Goal: Task Accomplishment & Management: Manage account settings

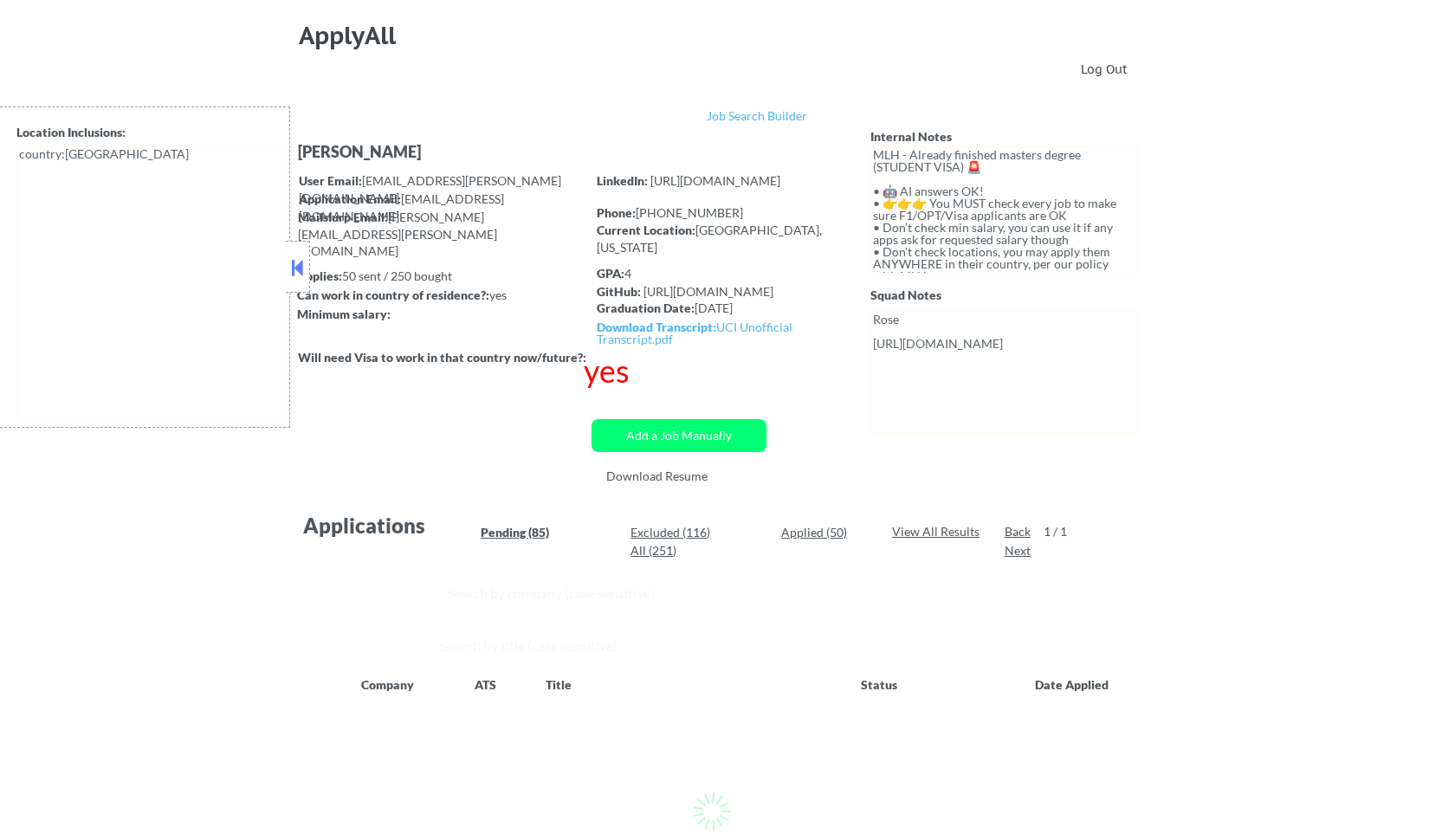
select select ""pending""
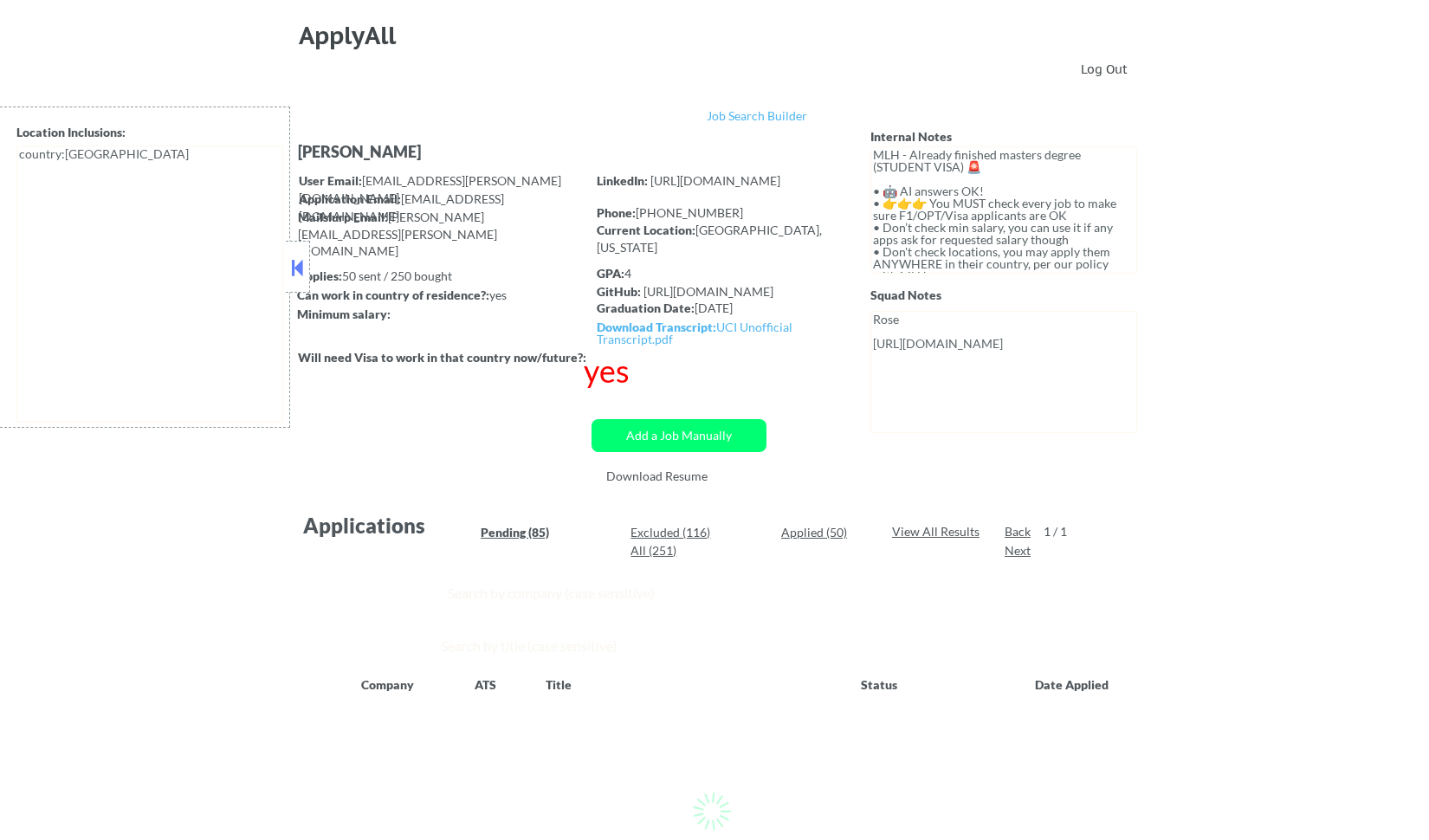
select select ""pending""
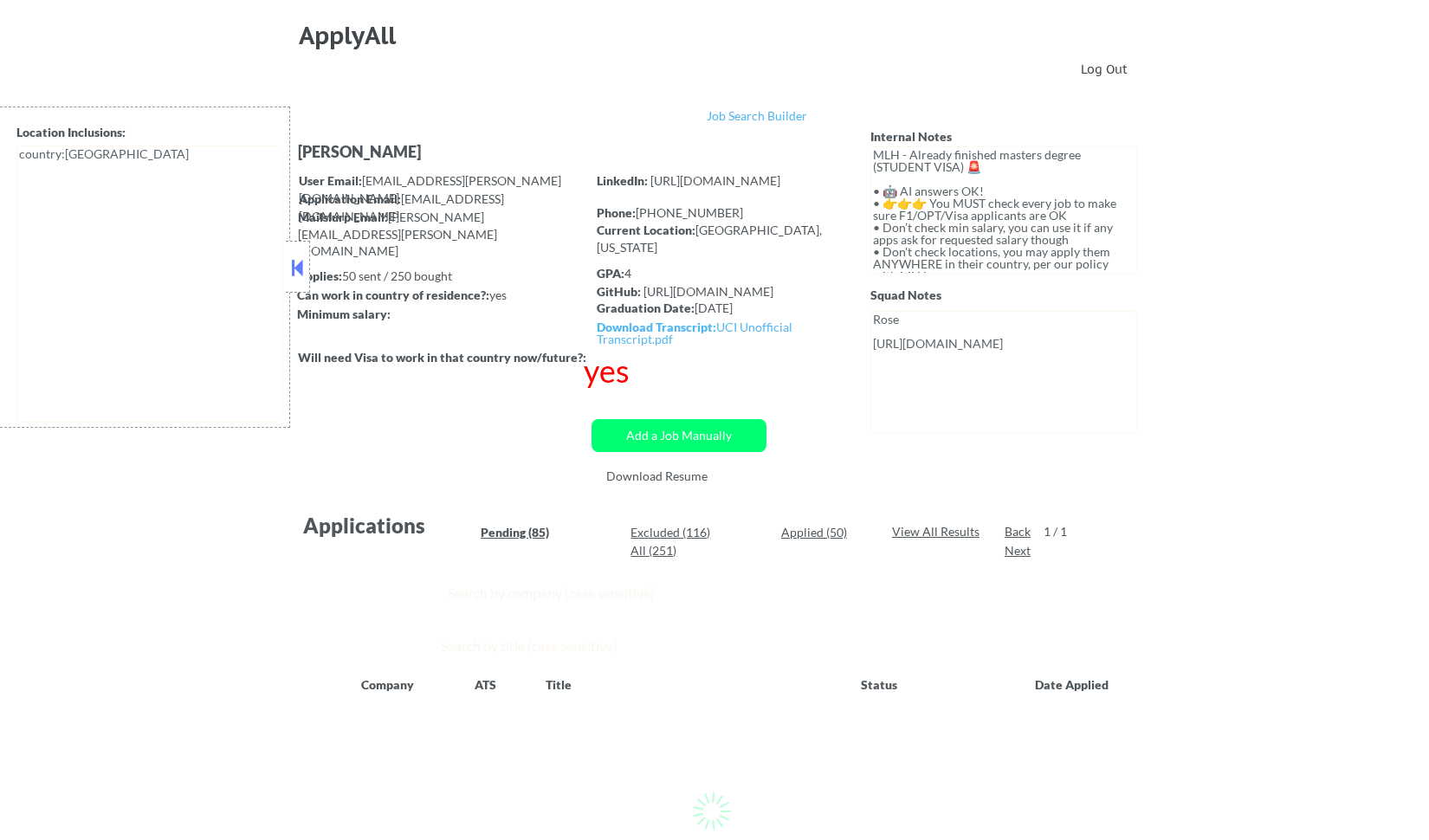
select select ""pending""
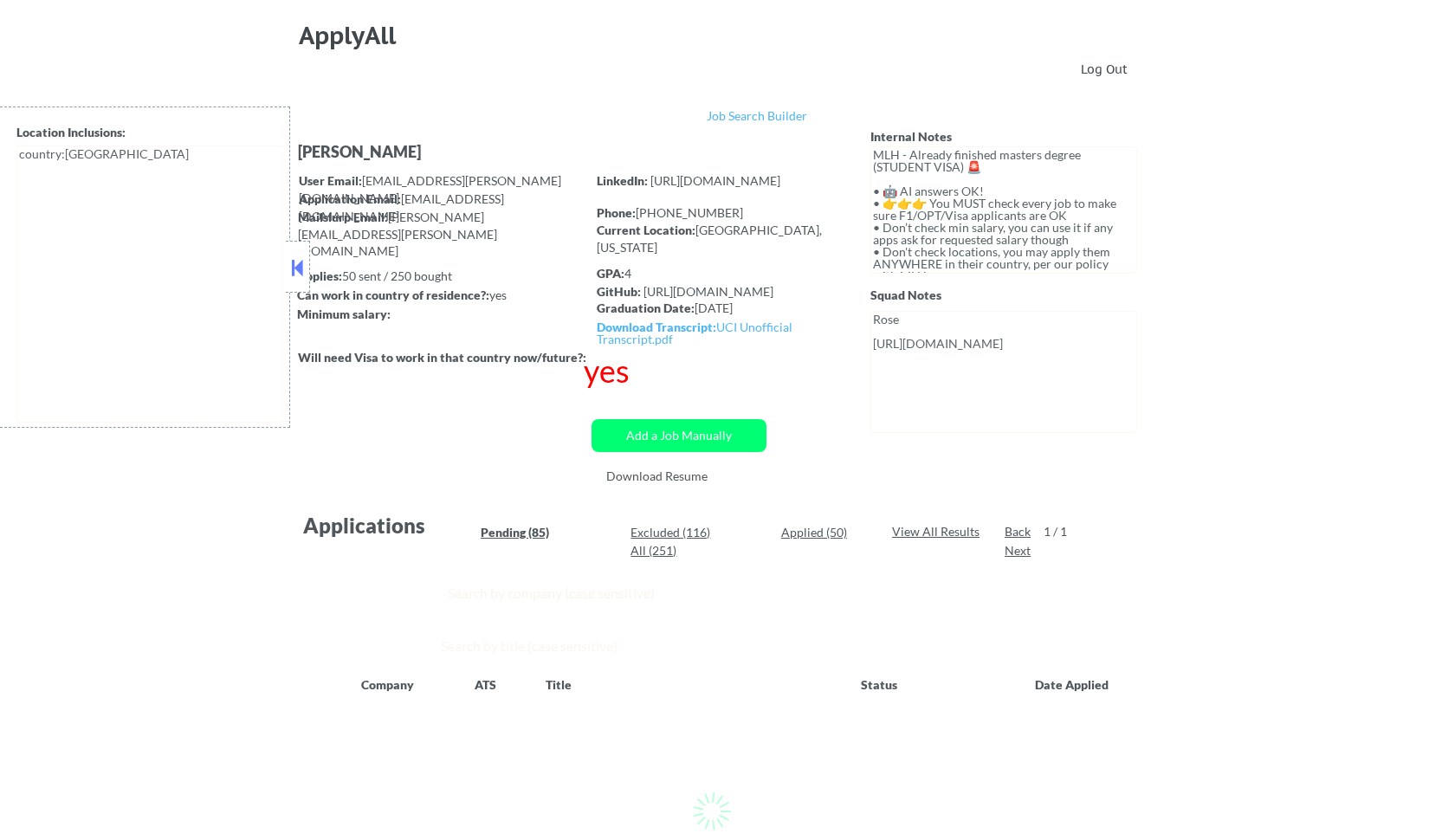
select select ""pending""
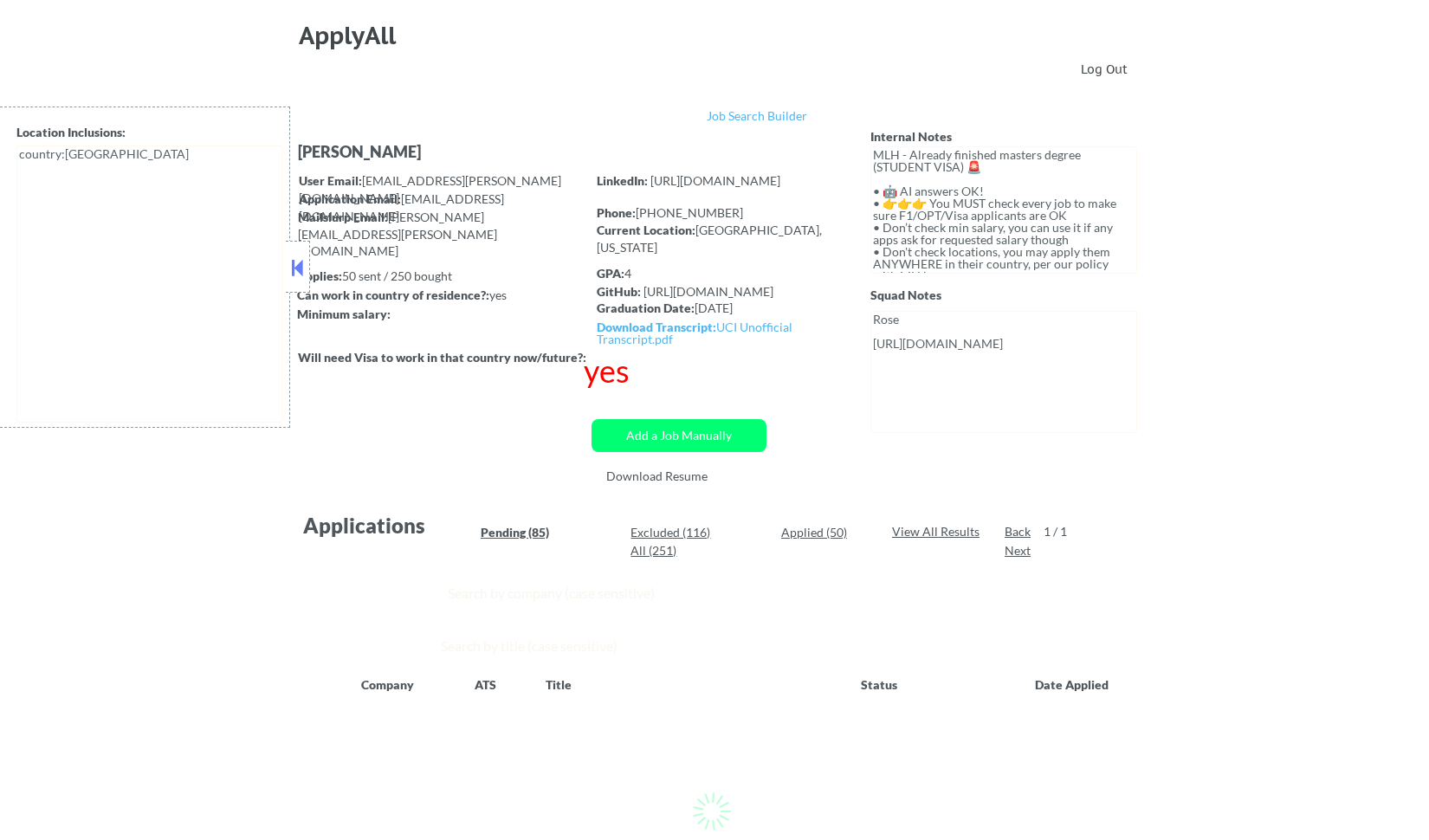
select select ""pending""
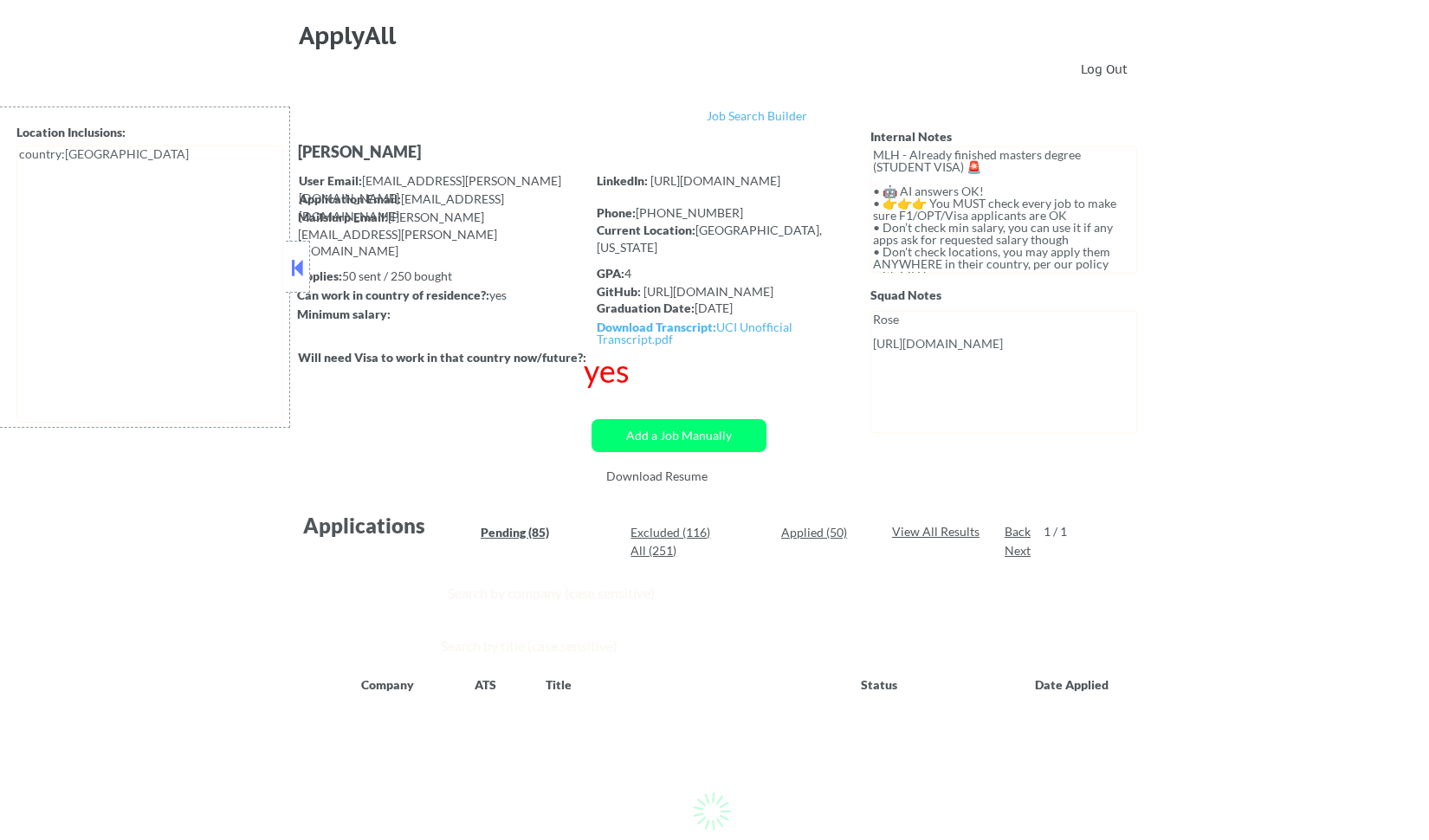
select select ""pending""
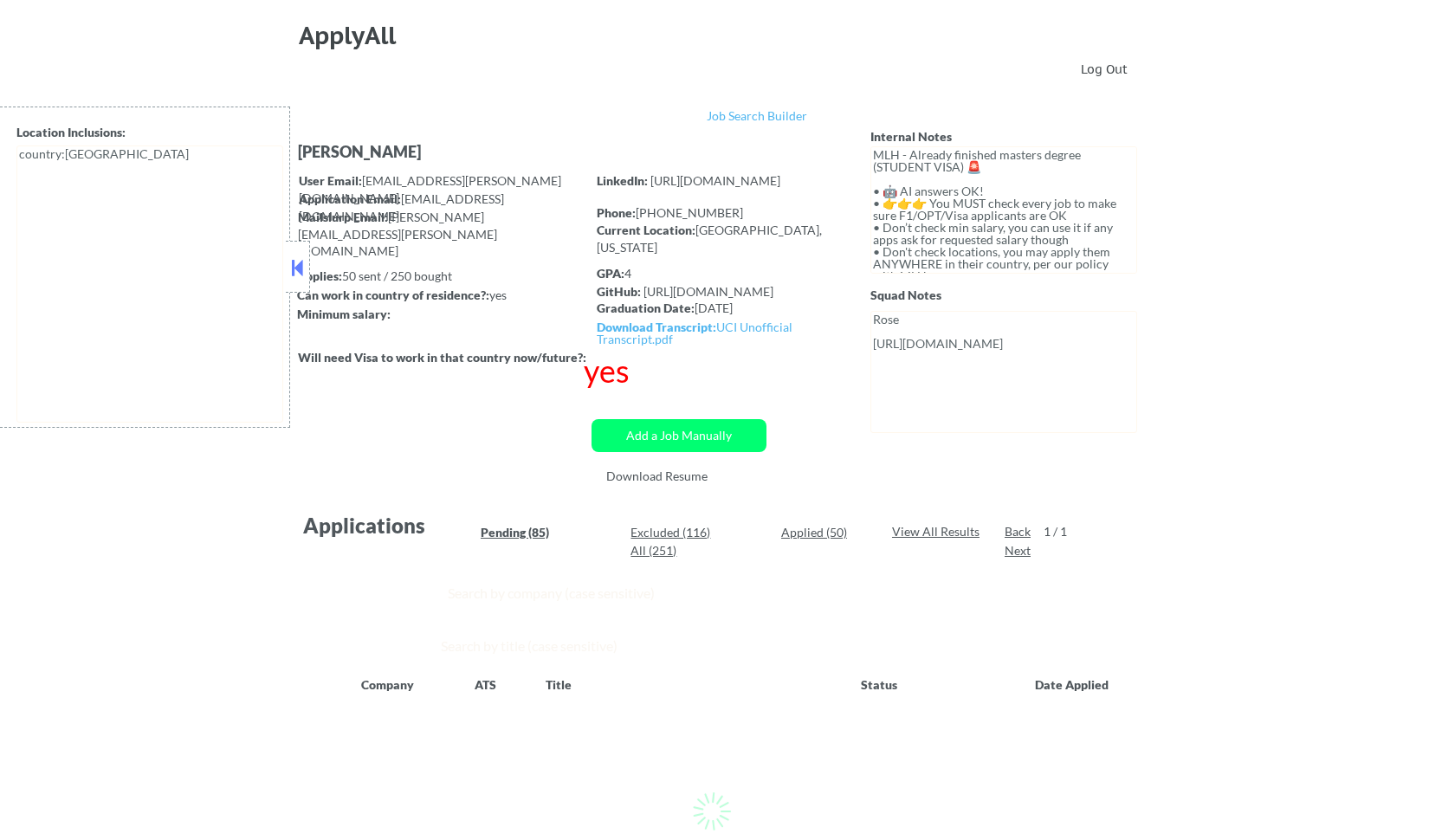
select select ""pending""
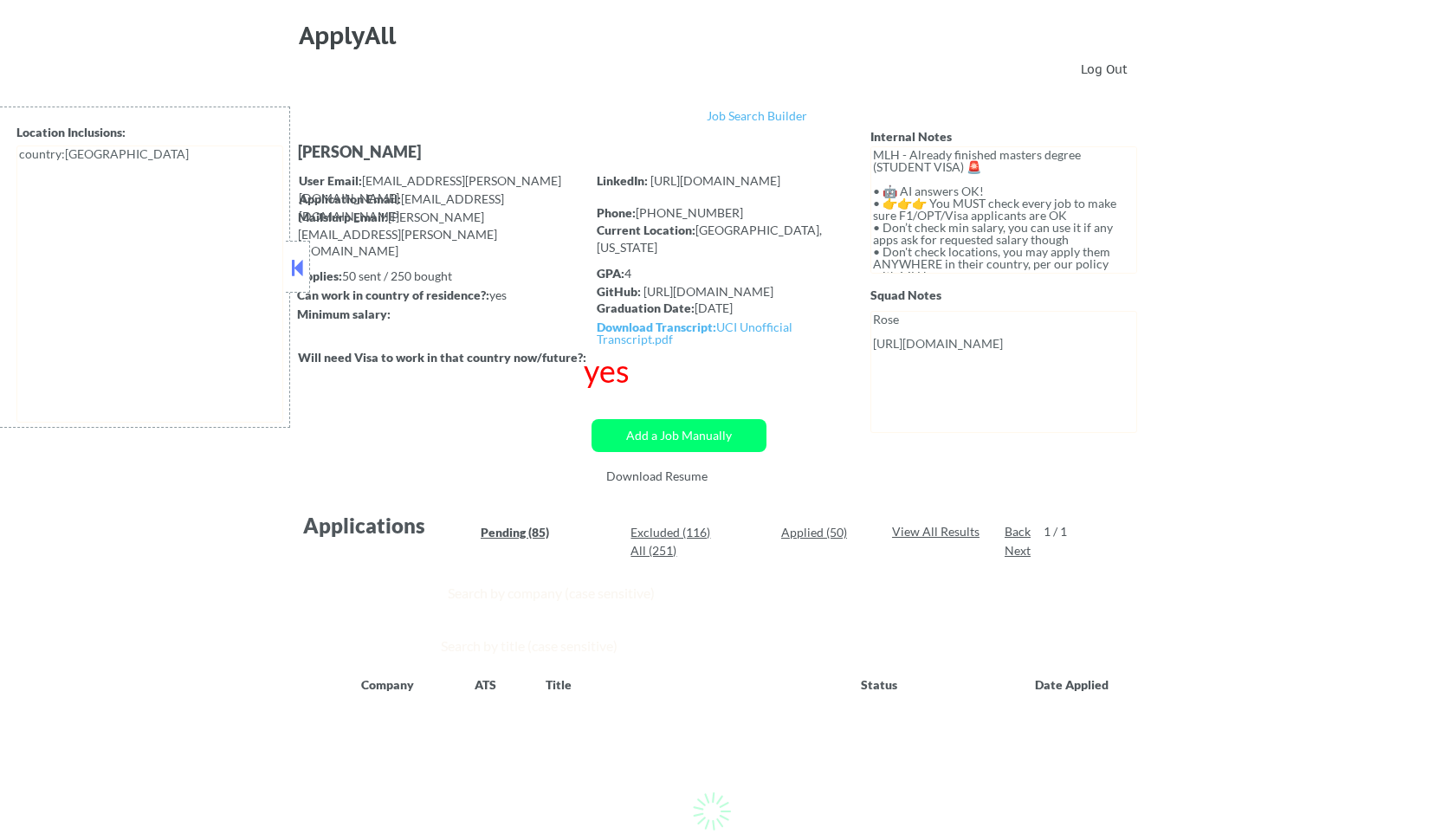
select select ""pending""
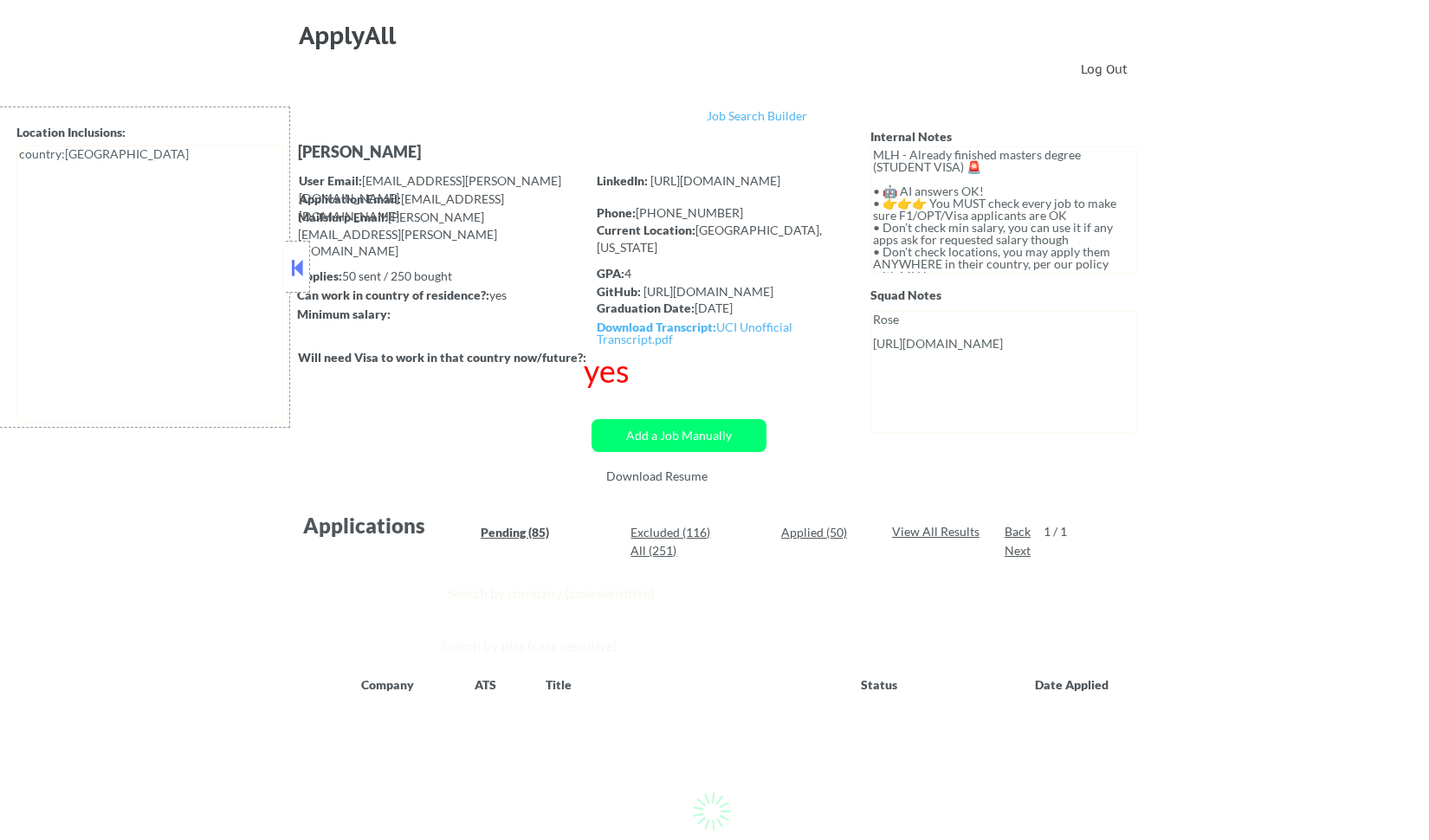
select select ""pending""
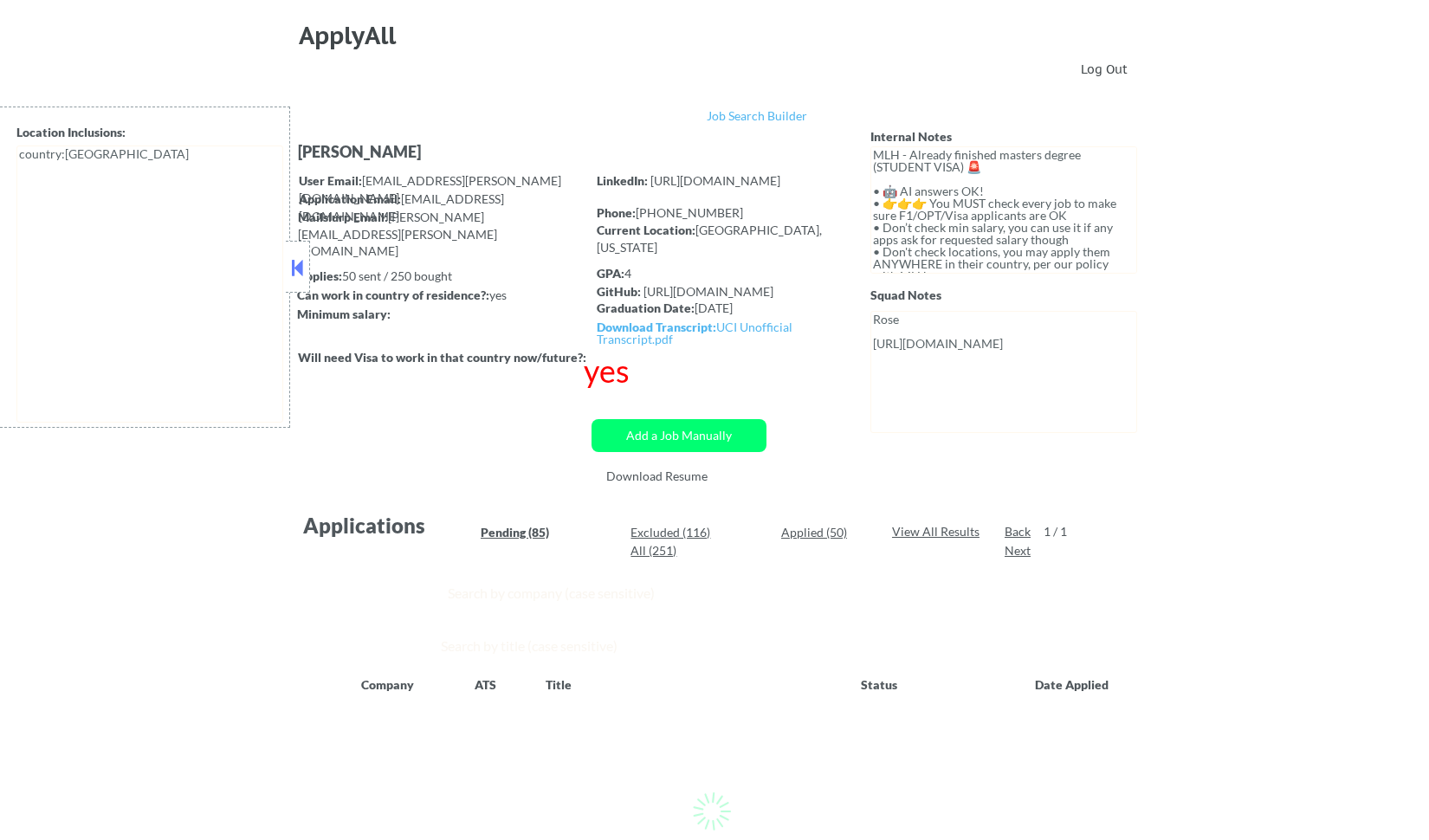
select select ""pending""
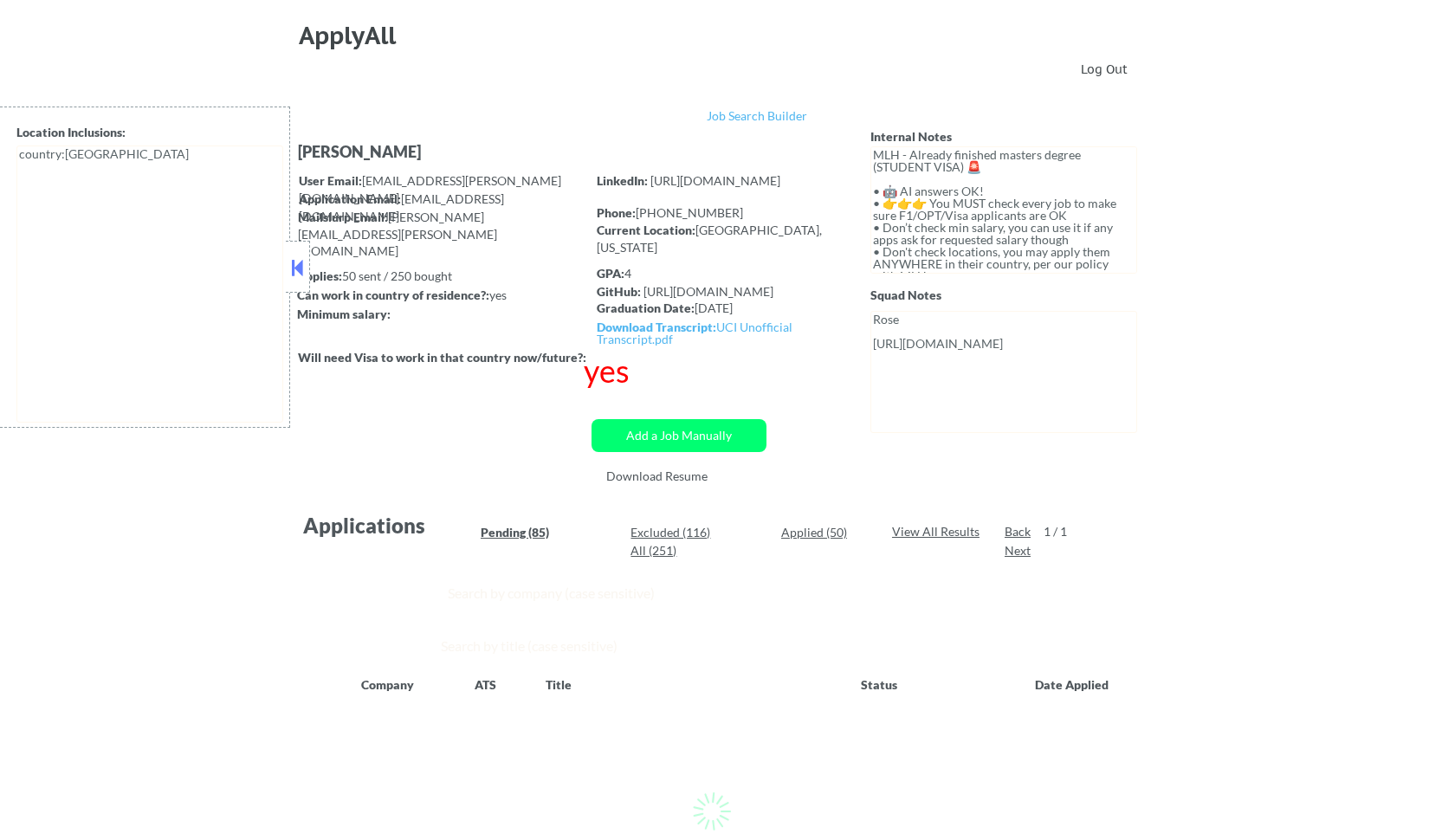
select select ""pending""
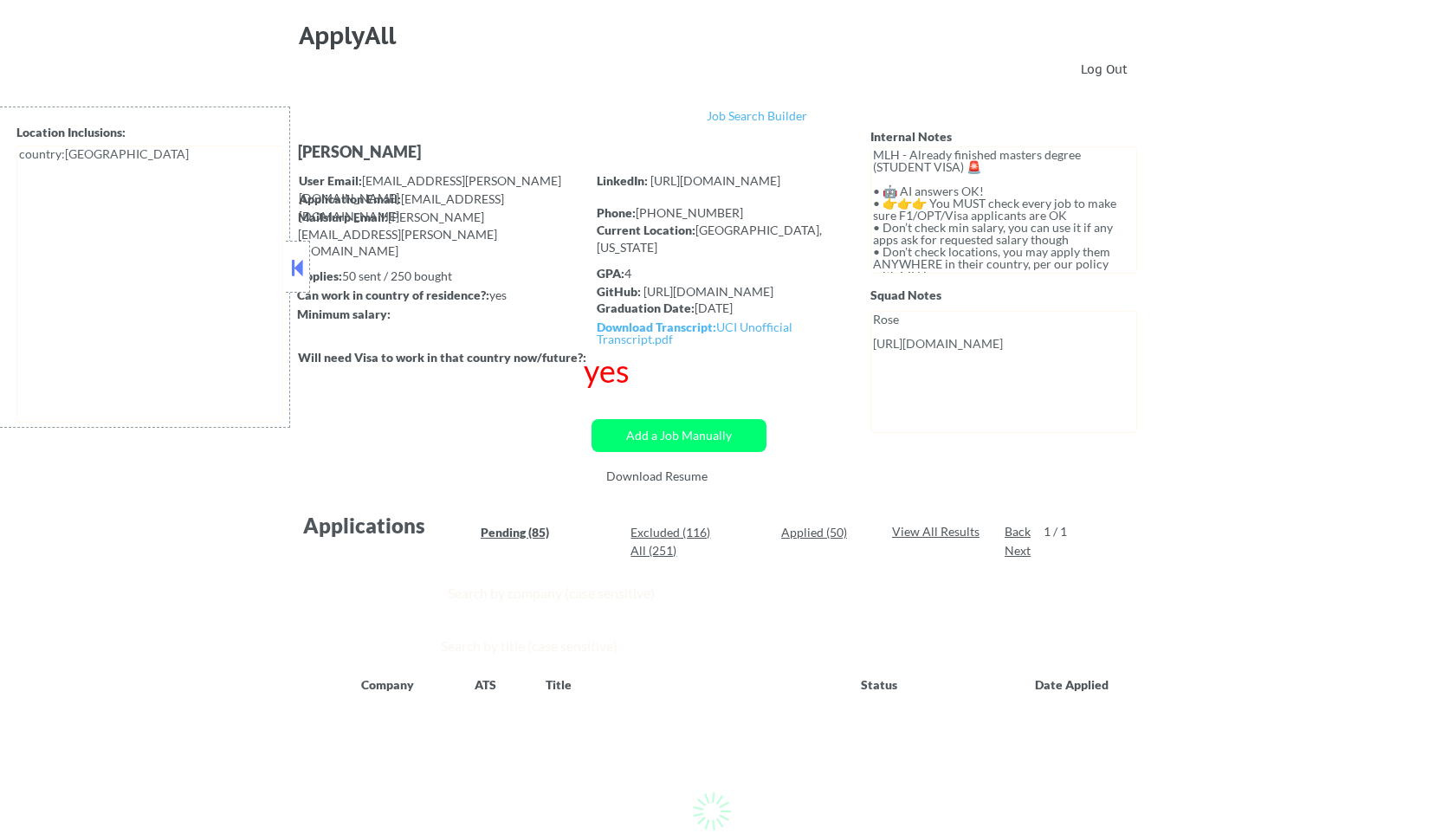
select select ""pending""
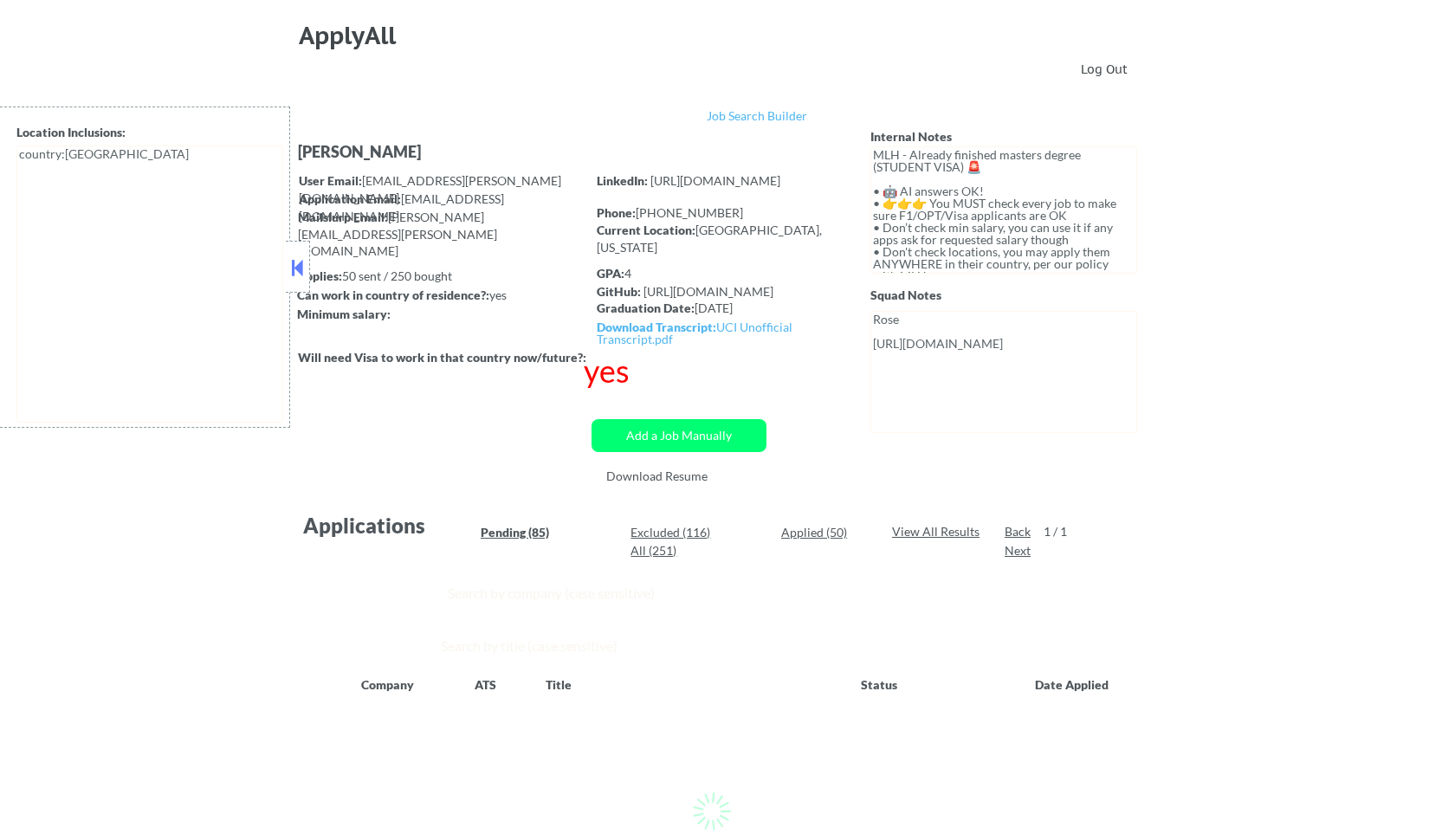
select select ""pending""
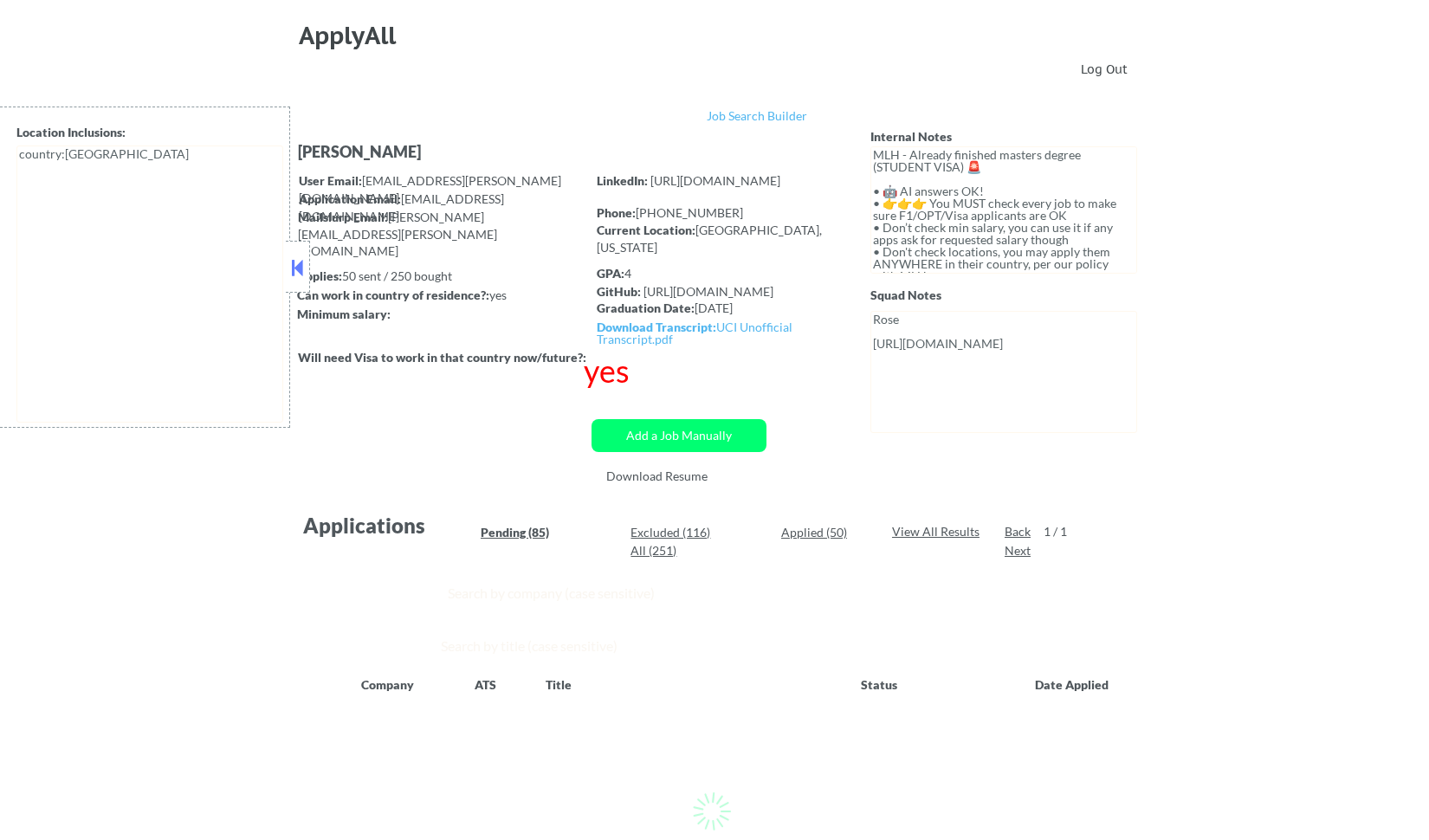
select select ""pending""
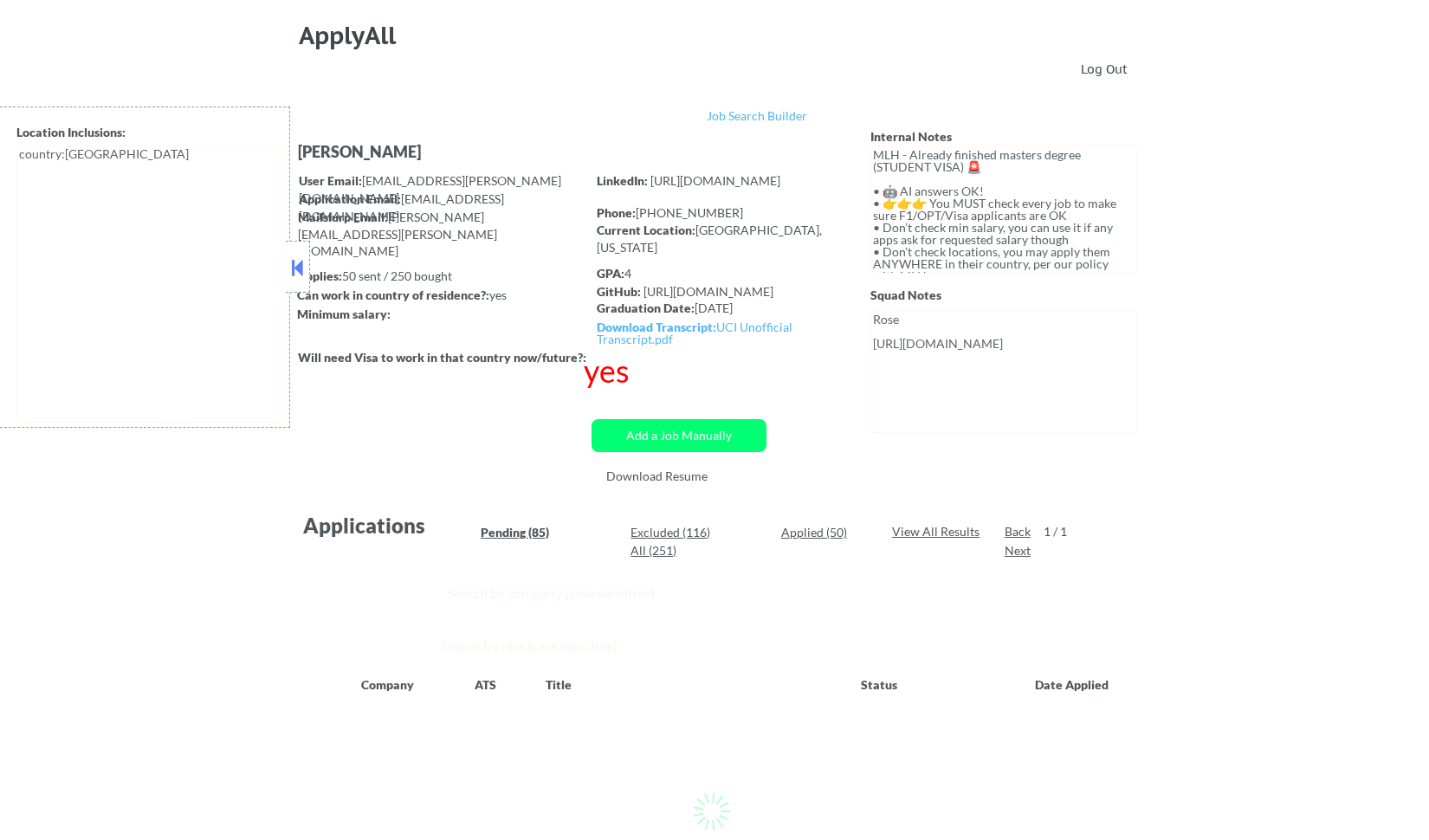
select select ""pending""
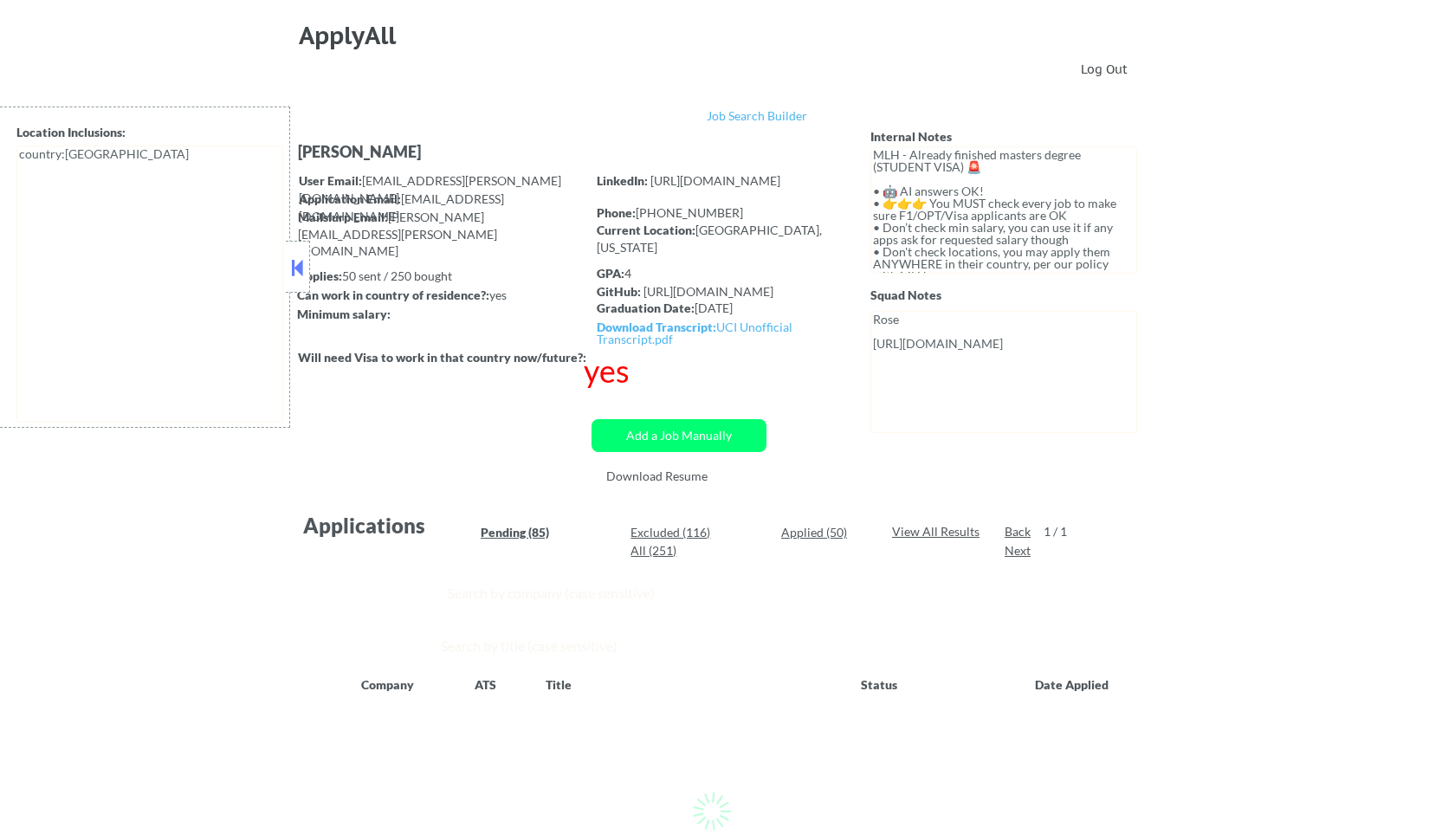
select select ""pending""
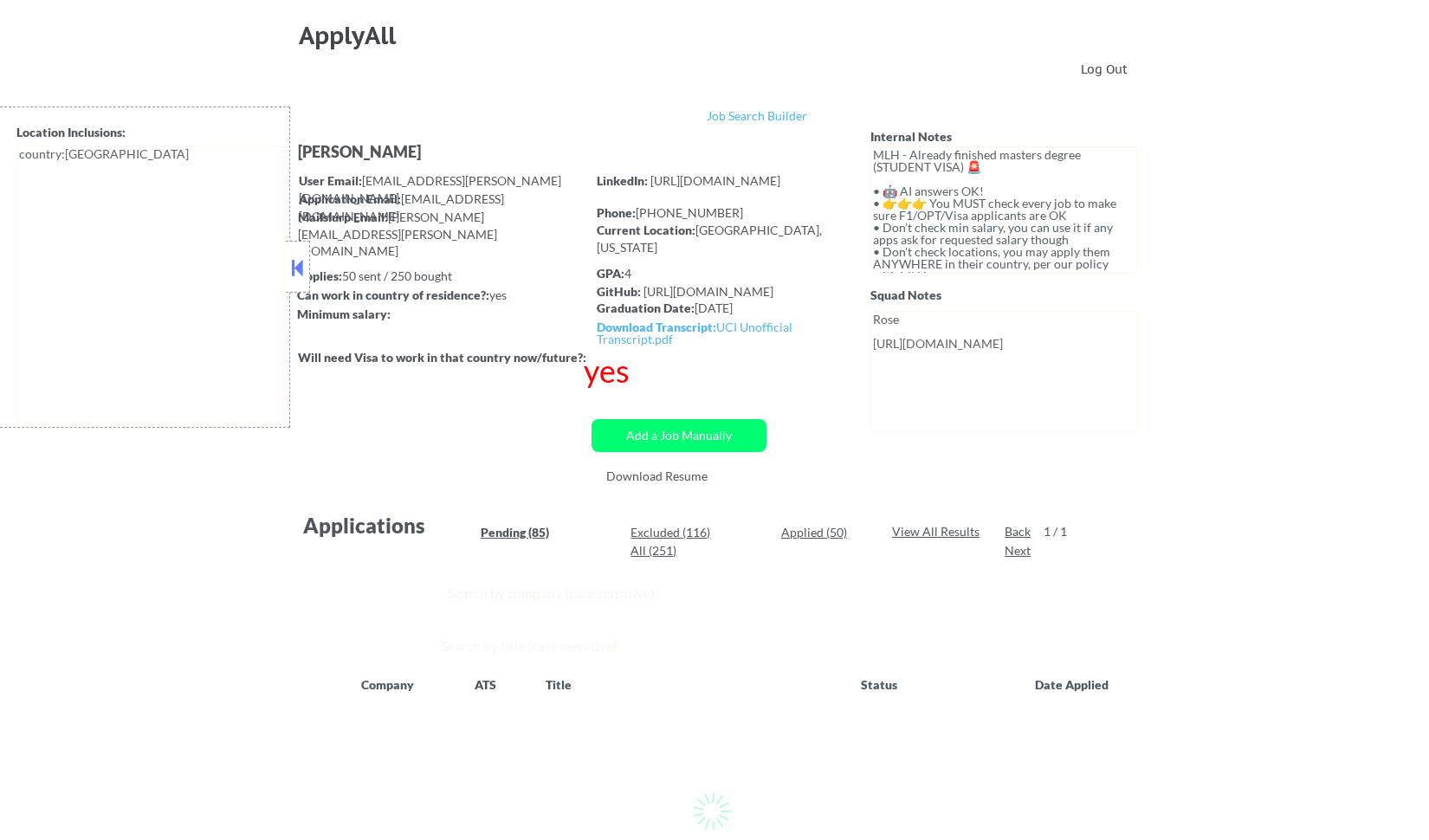
select select ""pending""
